Goal: Task Accomplishment & Management: Manage account settings

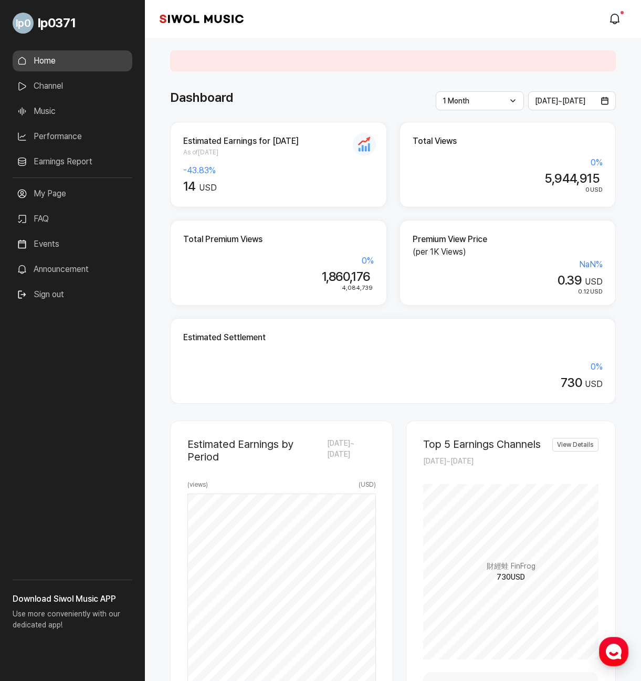
click at [383, 96] on div "Dashboard" at bounding box center [393, 97] width 446 height 19
click at [390, 95] on div "Dashboard" at bounding box center [393, 97] width 446 height 19
click at [80, 161] on link "Earnings Report" at bounding box center [73, 161] width 120 height 21
click at [34, 163] on link "Earnings Report" at bounding box center [73, 161] width 120 height 21
